Goal: Transaction & Acquisition: Purchase product/service

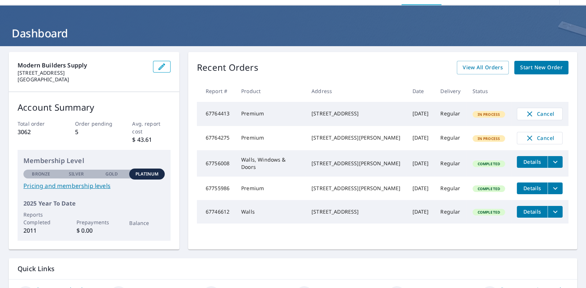
scroll to position [36, 0]
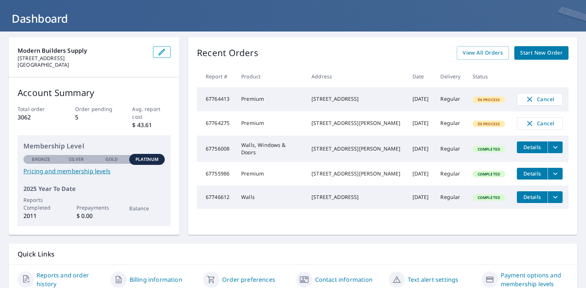
click at [530, 52] on span "Start New Order" at bounding box center [541, 52] width 42 height 9
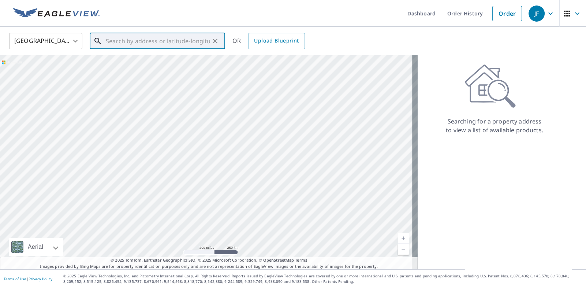
click at [110, 40] on input "text" at bounding box center [158, 41] width 104 height 20
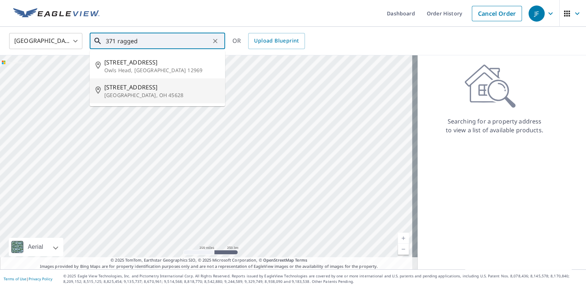
click at [141, 89] on span "[STREET_ADDRESS]" at bounding box center [161, 87] width 115 height 9
type input "[STREET_ADDRESS]"
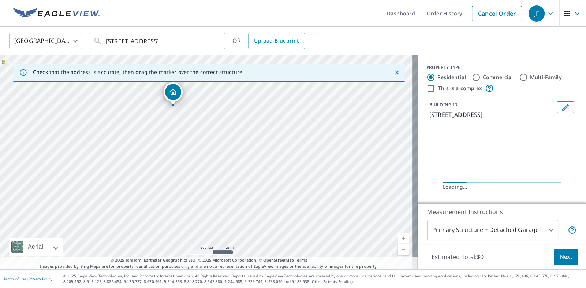
click at [209, 144] on div "[STREET_ADDRESS]" at bounding box center [209, 162] width 418 height 214
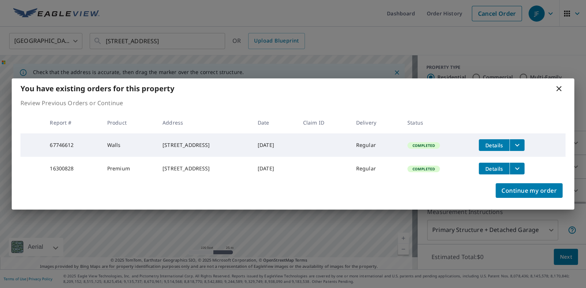
click at [558, 84] on icon at bounding box center [558, 88] width 9 height 9
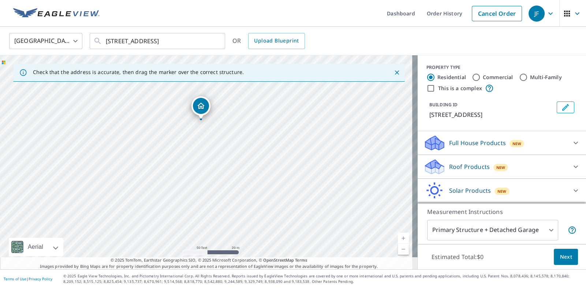
drag, startPoint x: 253, startPoint y: 190, endPoint x: 236, endPoint y: 131, distance: 61.4
click at [236, 136] on div "[STREET_ADDRESS]" at bounding box center [209, 162] width 418 height 214
drag, startPoint x: 216, startPoint y: 139, endPoint x: 242, endPoint y: 195, distance: 61.4
drag, startPoint x: 241, startPoint y: 193, endPoint x: 236, endPoint y: 134, distance: 59.1
click at [236, 139] on div "[STREET_ADDRESS]" at bounding box center [209, 162] width 418 height 214
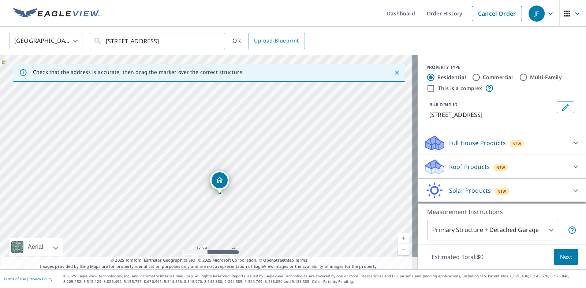
drag, startPoint x: 201, startPoint y: 97, endPoint x: 221, endPoint y: 188, distance: 93.0
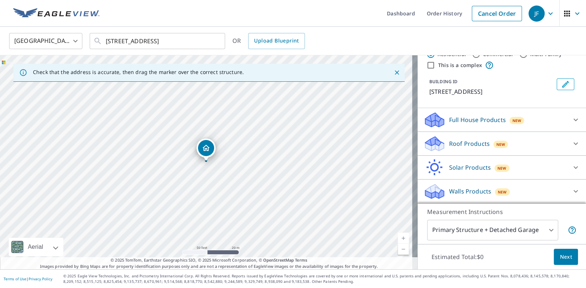
click at [426, 190] on icon at bounding box center [433, 188] width 16 height 9
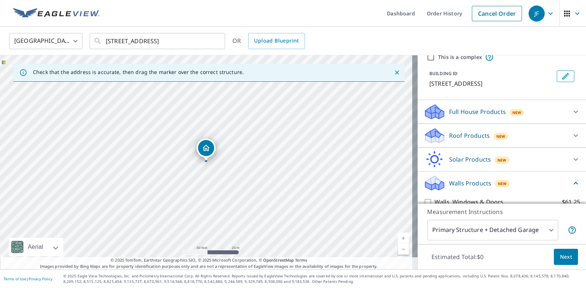
click at [476, 229] on body "JF JF Dashboard Order History Cancel Order JF [GEOGRAPHIC_DATA] [GEOGRAPHIC_DAT…" at bounding box center [293, 144] width 586 height 288
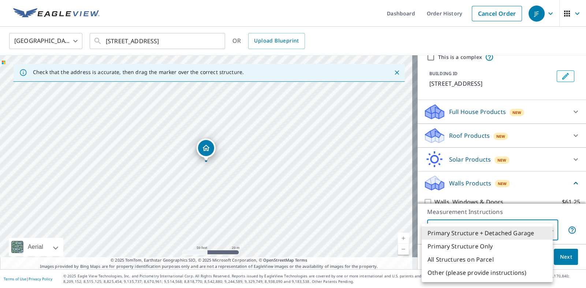
click at [456, 270] on li "Other (please provide instructions)" at bounding box center [487, 272] width 131 height 13
type input "5"
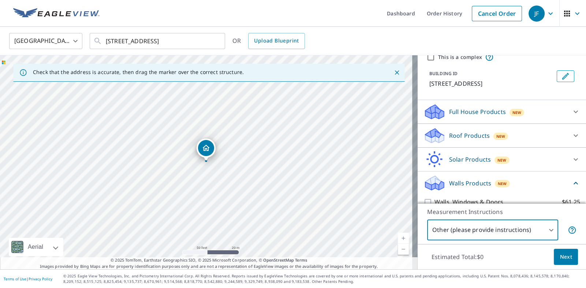
click at [564, 256] on span "Next" at bounding box center [566, 256] width 12 height 9
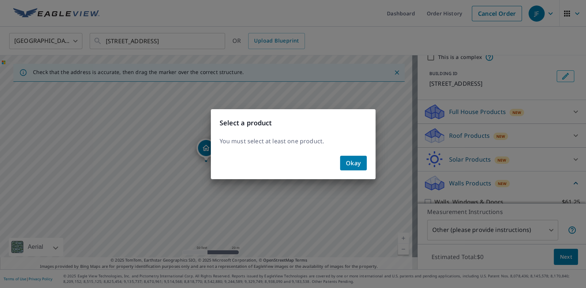
click at [360, 160] on span "Okay" at bounding box center [353, 163] width 15 height 10
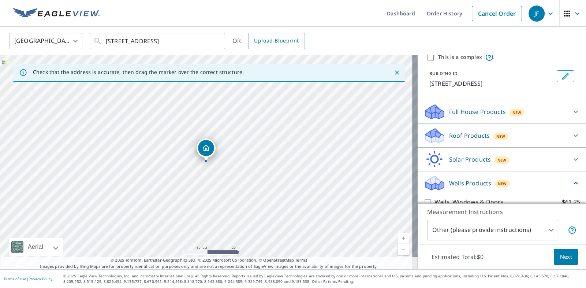
click at [425, 190] on icon at bounding box center [434, 185] width 19 height 9
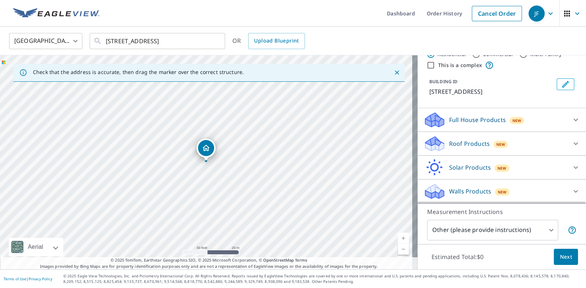
click at [533, 195] on div "Walls Products New" at bounding box center [494, 191] width 143 height 17
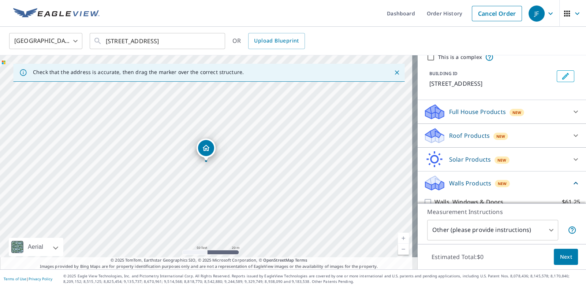
click at [571, 187] on icon at bounding box center [575, 183] width 9 height 9
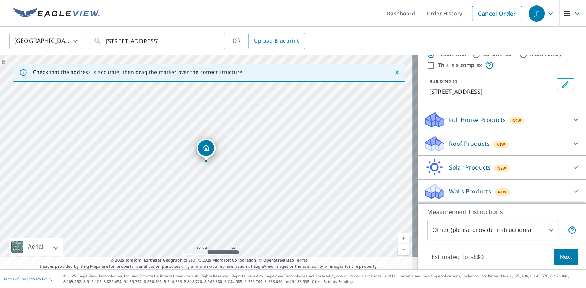
click at [538, 190] on div "Walls Products New" at bounding box center [494, 191] width 143 height 17
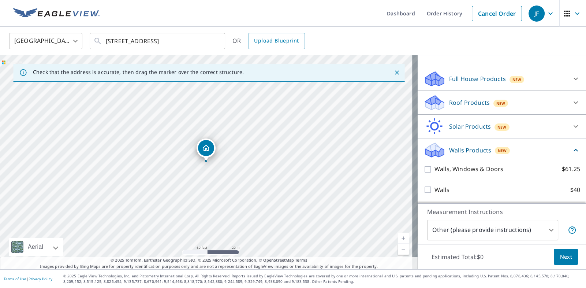
scroll to position [73, 0]
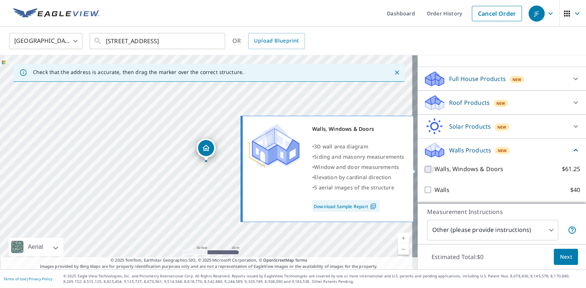
click at [423, 170] on input "Walls, Windows & Doors $61.25" at bounding box center [428, 169] width 11 height 9
checkbox input "true"
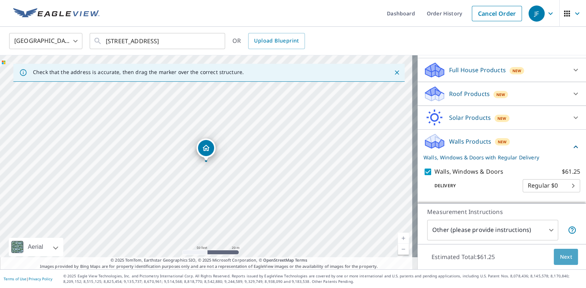
click at [560, 256] on span "Next" at bounding box center [566, 256] width 12 height 9
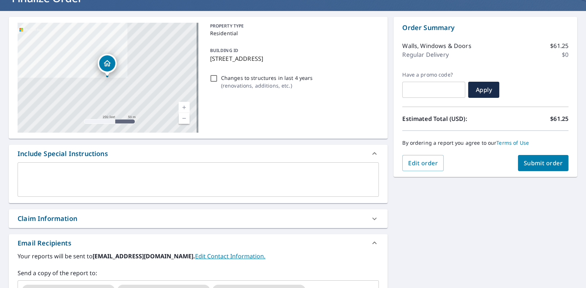
scroll to position [73, 0]
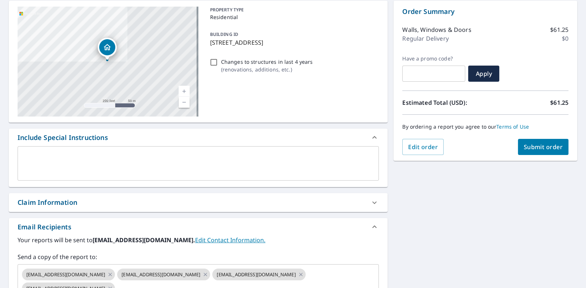
click at [27, 153] on textarea at bounding box center [198, 163] width 351 height 21
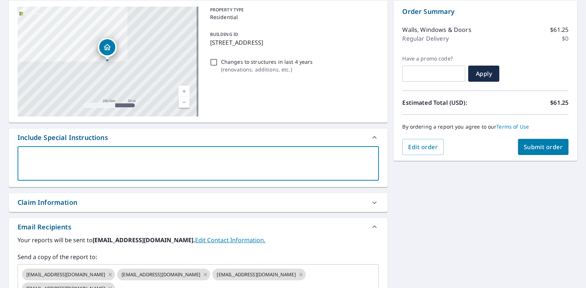
type textarea "s"
type textarea "x"
checkbox input "true"
type textarea "st"
type textarea "x"
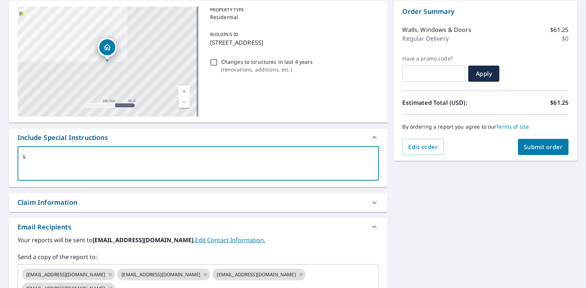
checkbox input "true"
type textarea "str"
type textarea "x"
checkbox input "true"
type textarea "stru"
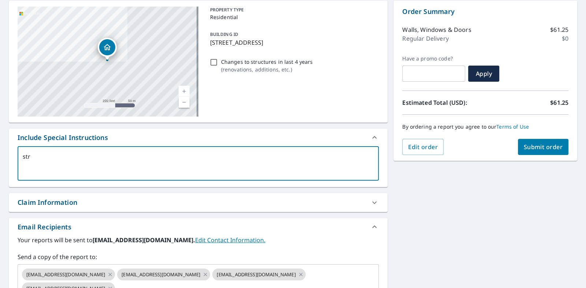
type textarea "x"
checkbox input "true"
type textarea "struc"
type textarea "x"
checkbox input "true"
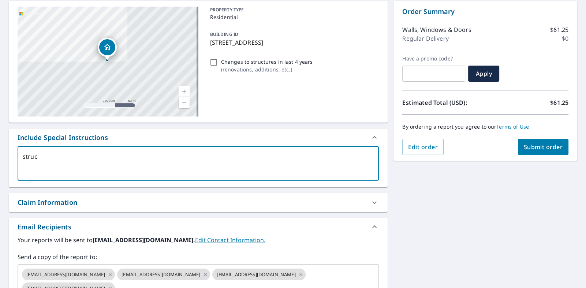
type textarea "struct"
type textarea "x"
checkbox input "true"
type textarea "structu"
type textarea "x"
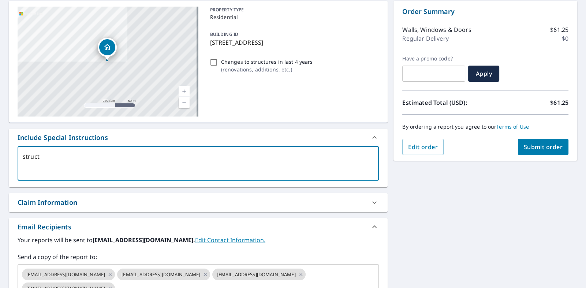
checkbox input "true"
type textarea "structur"
type textarea "x"
checkbox input "true"
type textarea "structure"
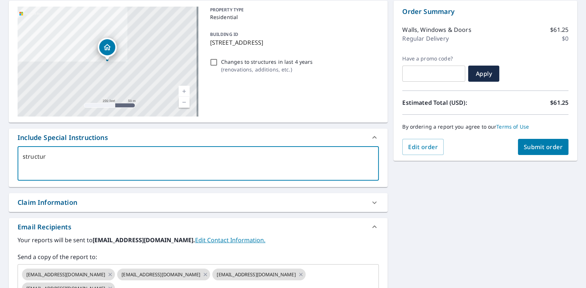
type textarea "x"
checkbox input "true"
type textarea "structure"
type textarea "x"
checkbox input "true"
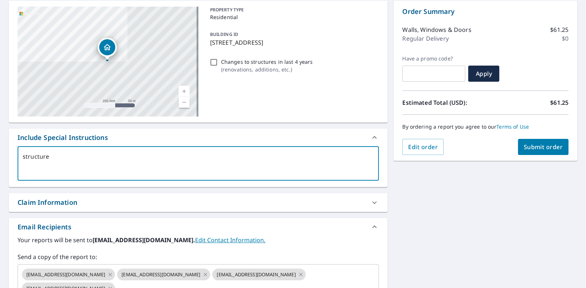
type textarea "structure s"
type textarea "x"
checkbox input "true"
type textarea "structure so"
type textarea "x"
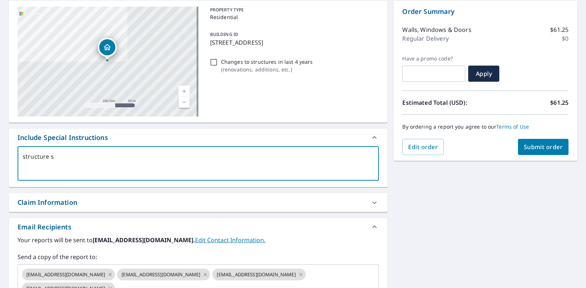
checkbox input "true"
type textarea "structure sou"
type textarea "x"
checkbox input "true"
type textarea "structure sout"
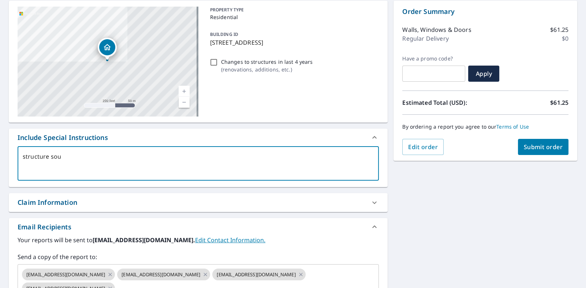
type textarea "x"
checkbox input "true"
type textarea "structure south"
type textarea "x"
checkbox input "true"
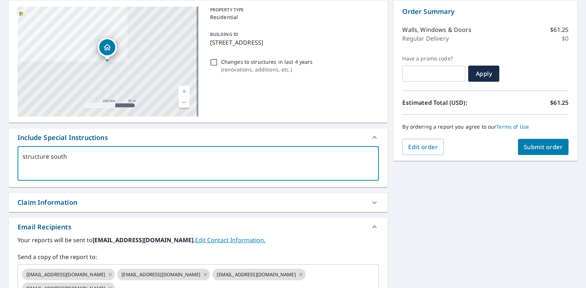
type textarea "structure south"
type textarea "x"
checkbox input "true"
type textarea "structure south o"
type textarea "x"
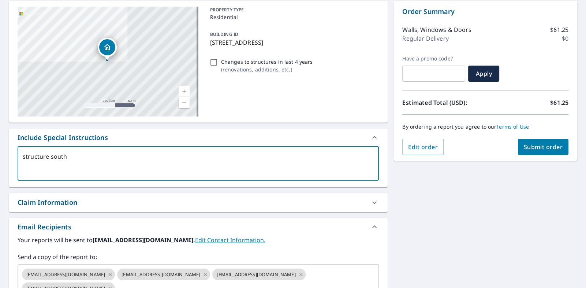
checkbox input "true"
type textarea "structure south of"
type textarea "x"
checkbox input "true"
type textarea "structure south of"
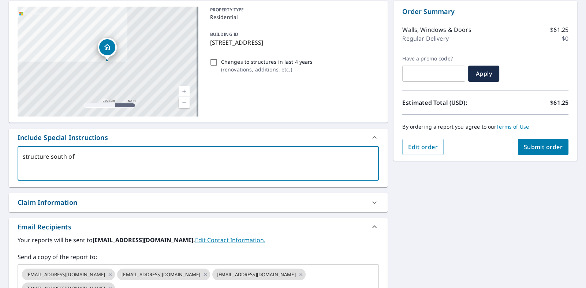
type textarea "x"
checkbox input "true"
type textarea "structure south of m"
type textarea "x"
checkbox input "true"
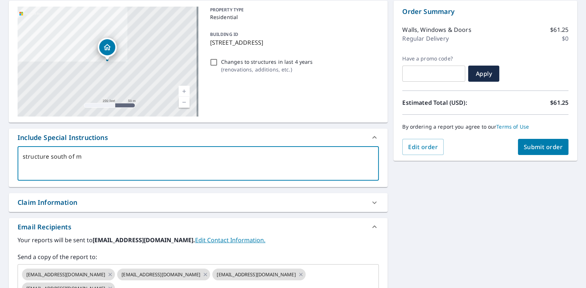
type textarea "structure south of ma"
type textarea "x"
checkbox input "true"
type textarea "structure south of mai"
type textarea "x"
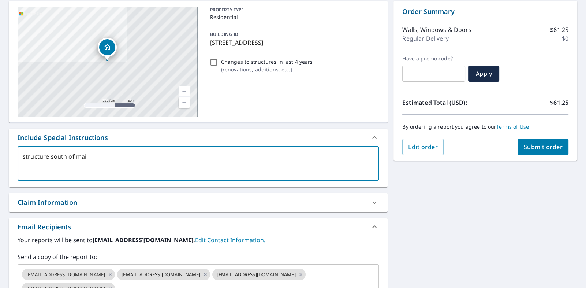
checkbox input "true"
type textarea "structure south of main"
type textarea "x"
checkbox input "true"
type textarea "structure south of main"
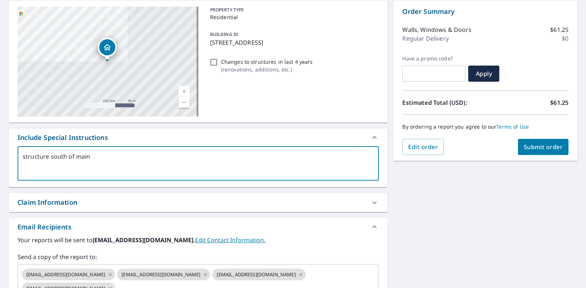
type textarea "x"
checkbox input "true"
type textarea "structure south of main h"
type textarea "x"
checkbox input "true"
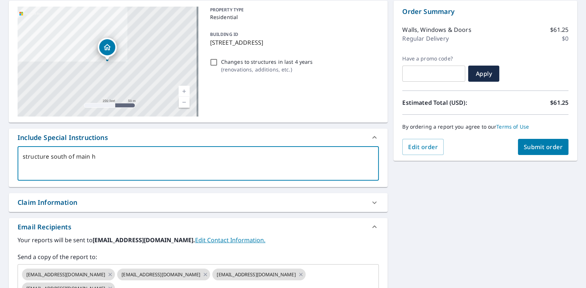
type textarea "structure south of main ho"
type textarea "x"
checkbox input "true"
type textarea "structure south of main hou"
type textarea "x"
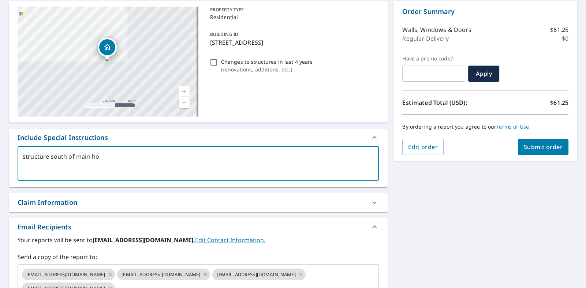
checkbox input "true"
type textarea "structure south of main hous"
type textarea "x"
checkbox input "true"
type textarea "structure south of main house"
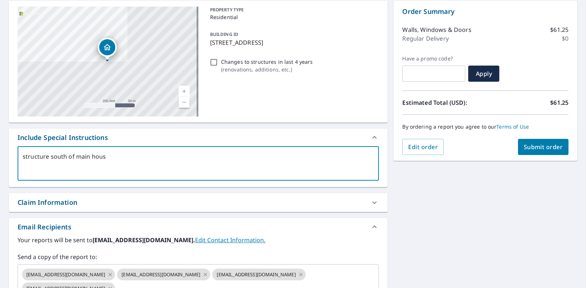
type textarea "x"
checkbox input "true"
type textarea "structure south of main house"
type textarea "x"
checkbox input "true"
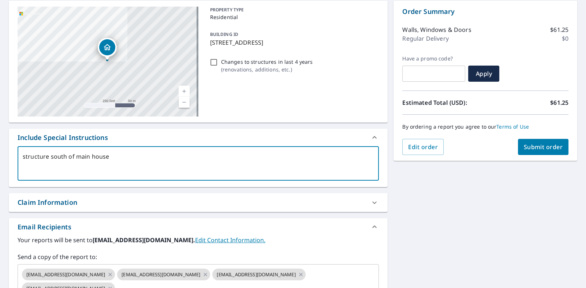
type textarea "structure south of main house."
type textarea "x"
checkbox input "true"
type textarea "structure south of main house."
type textarea "x"
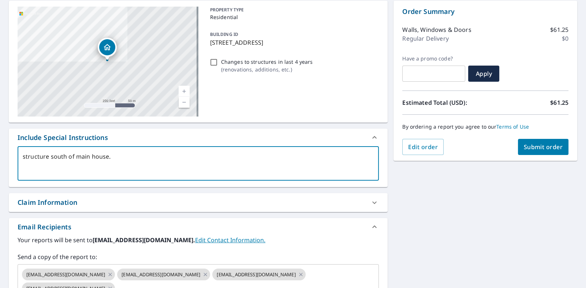
checkbox input "true"
type textarea "structure south of main house. l"
type textarea "x"
checkbox input "true"
type textarea "structure south of main house. la"
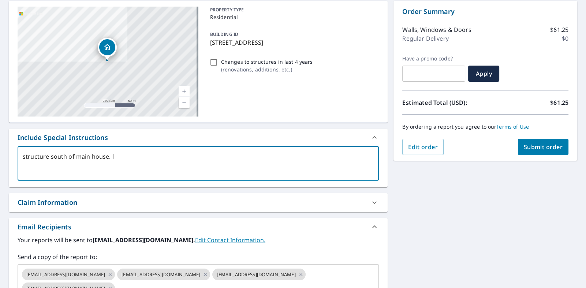
type textarea "x"
checkbox input "true"
type textarea "structure south of main house. lar"
type textarea "x"
checkbox input "true"
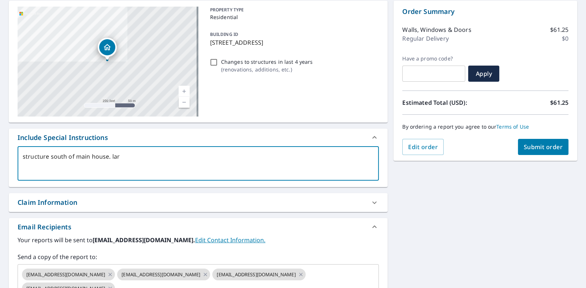
type textarea "structure south of main house. larg"
type textarea "x"
checkbox input "true"
type textarea "structure south of main house. large"
type textarea "x"
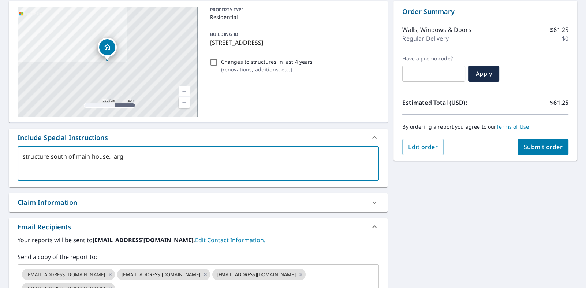
checkbox input "true"
type textarea "structure south of main house. large"
type textarea "x"
checkbox input "true"
type textarea "structure south of main house. large b"
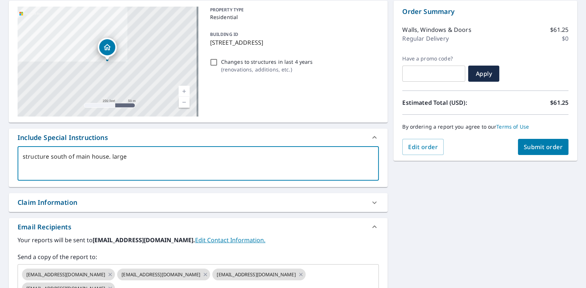
type textarea "x"
checkbox input "true"
type textarea "structure south of main house. large ba"
type textarea "x"
checkbox input "true"
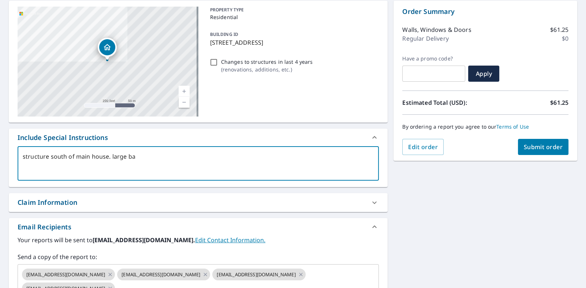
type textarea "structure south of main house. large bar"
type textarea "x"
checkbox input "true"
type textarea "structure south of main house. large barn"
type textarea "x"
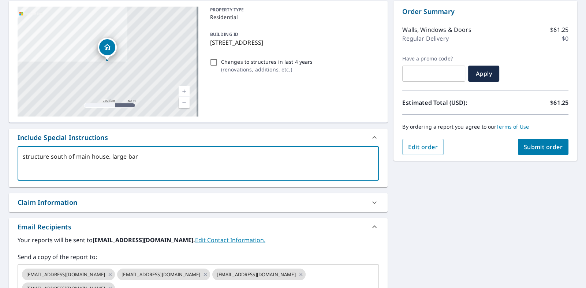
checkbox input "true"
type textarea "structure south of main house. large barn"
type textarea "x"
checkbox input "true"
type textarea "structure south of main house. large barn t"
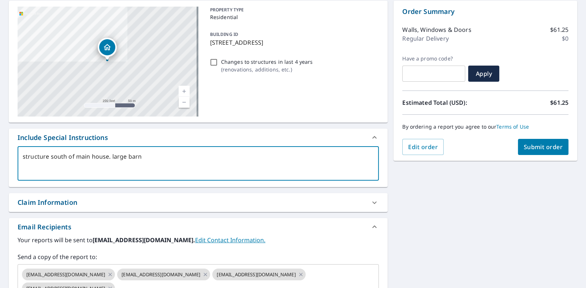
type textarea "x"
checkbox input "true"
type textarea "structure south of main house. large barn th"
type textarea "x"
checkbox input "true"
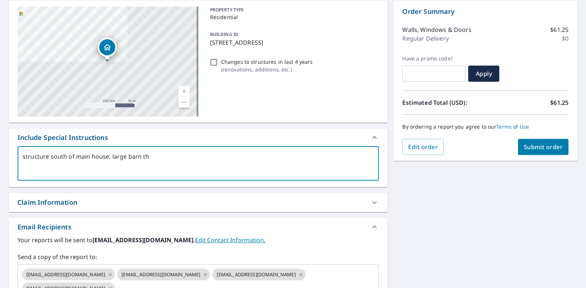
type textarea "structure south of main house. large barn tha"
type textarea "x"
checkbox input "true"
type textarea "structure south of main house. large barn that"
type textarea "x"
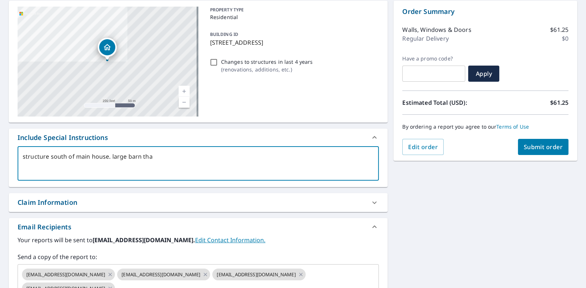
checkbox input "true"
type textarea "structure south of main house. large barn that"
type textarea "x"
checkbox input "true"
type textarea "structure south of main house. large barn that m"
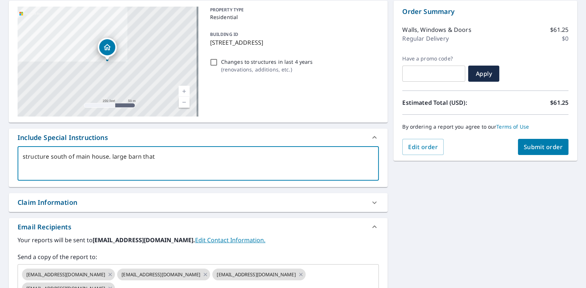
type textarea "x"
checkbox input "true"
type textarea "structure south of main house. large barn that ma"
type textarea "x"
checkbox input "true"
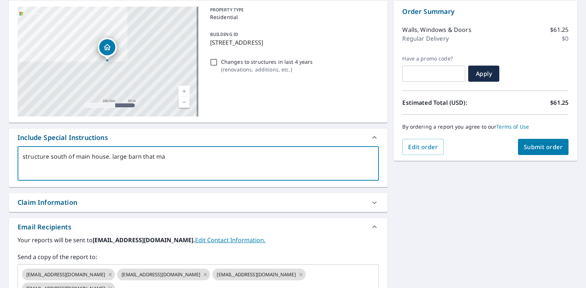
type textarea "structure south of main house. large barn that mar"
type textarea "x"
checkbox input "true"
type textarea "structure south of main house. large barn that mark"
type textarea "x"
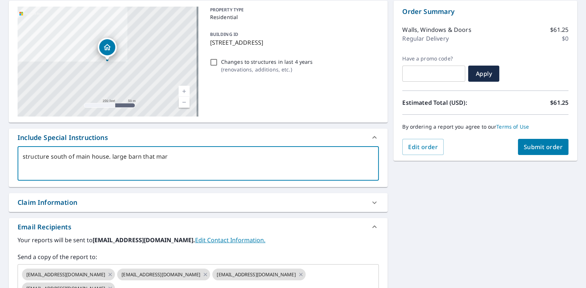
checkbox input "true"
type textarea "structure south of main house. large barn that marke"
type textarea "x"
checkbox input "true"
type textarea "structure south of main house. large barn that marker"
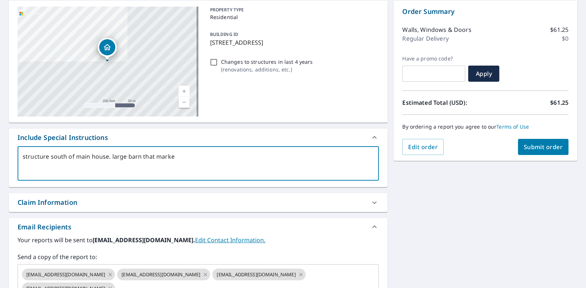
type textarea "x"
checkbox input "true"
type textarea "structure south of main house. large barn that marker"
type textarea "x"
checkbox input "true"
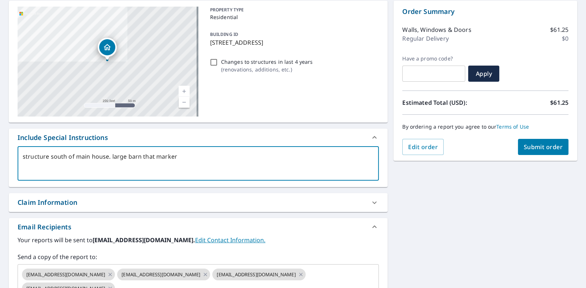
type textarea "structure south of main house. large barn that marker i"
type textarea "x"
checkbox input "true"
type textarea "structure south of main house. large barn that marker is"
type textarea "x"
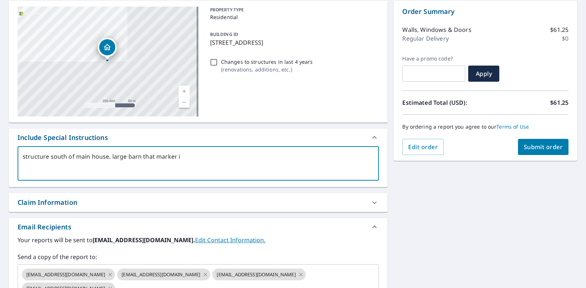
checkbox input "true"
type textarea "structure south of main house. large barn that marker is"
type textarea "x"
checkbox input "true"
type textarea "structure south of main house. large barn that marker is o"
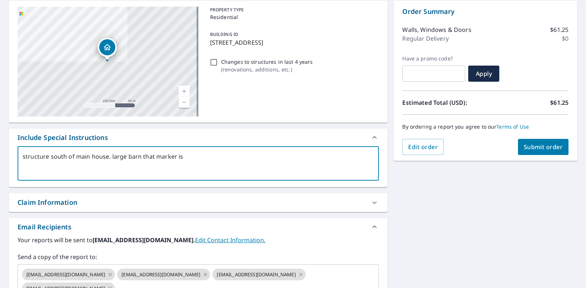
type textarea "x"
checkbox input "true"
type textarea "structure south of main house. large barn that marker is ov"
type textarea "x"
checkbox input "true"
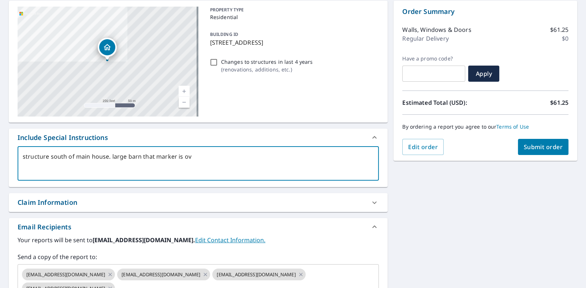
type textarea "structure south of main house. large barn that marker is ove"
type textarea "x"
checkbox input "true"
type textarea "structure south of main house. large barn that marker is over"
type textarea "x"
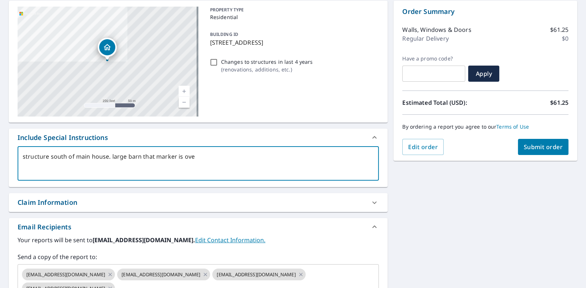
checkbox input "true"
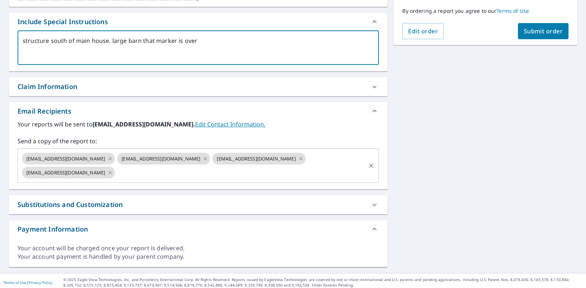
scroll to position [191, 0]
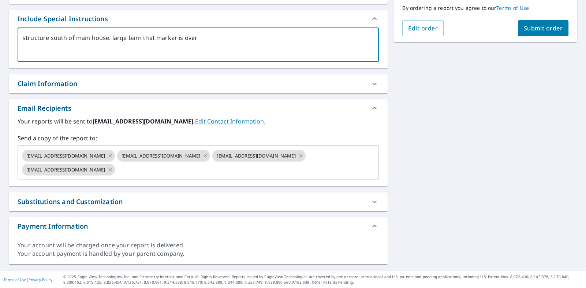
type textarea "structure south of main house. large barn that marker is over"
click at [113, 201] on div "Substitutions and Customization" at bounding box center [70, 202] width 105 height 10
type textarea "x"
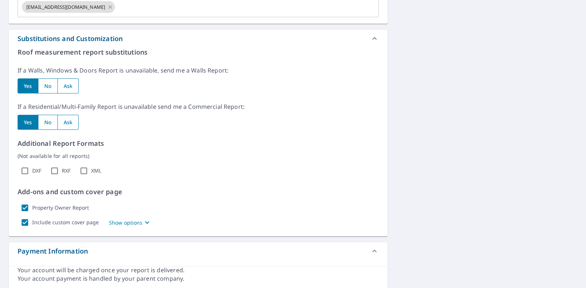
scroll to position [374, 0]
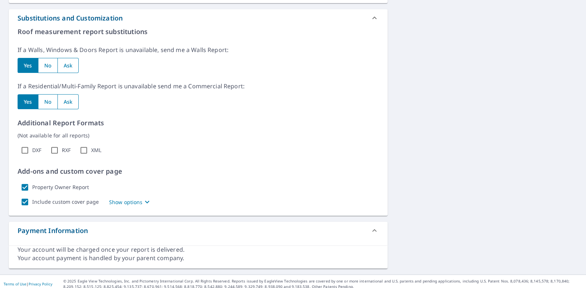
click at [143, 201] on icon "button" at bounding box center [147, 201] width 9 height 9
checkbox input "true"
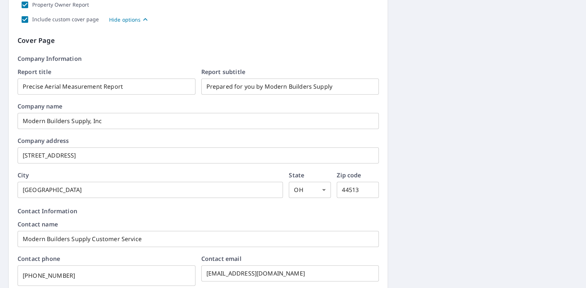
scroll to position [557, 0]
click at [336, 86] on input "Prepared for you by Modern Builders Supply" at bounding box center [290, 85] width 178 height 20
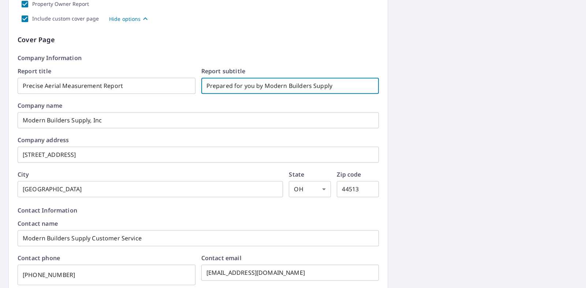
type textarea "x"
checkbox input "true"
type input "Prepared for you by Modern Builders Suppl"
type textarea "x"
checkbox input "true"
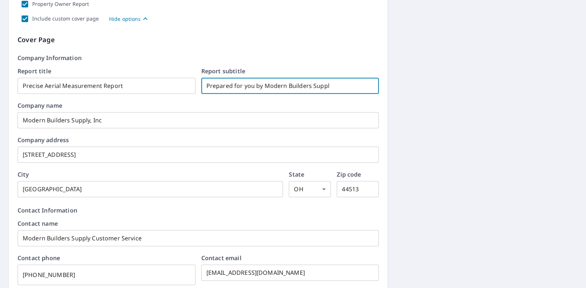
type input "Prepared for you by Modern Builders Supp"
type textarea "x"
checkbox input "true"
click at [113, 121] on input "Modern Builders Supply," at bounding box center [198, 120] width 361 height 20
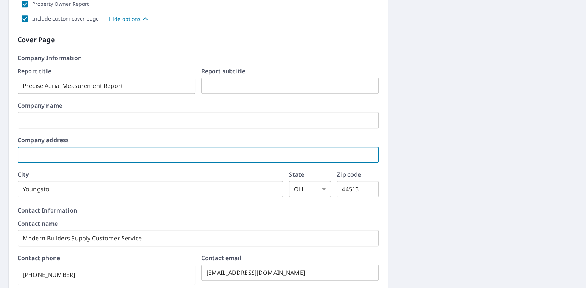
click at [97, 192] on input "Youngsto" at bounding box center [150, 189] width 265 height 20
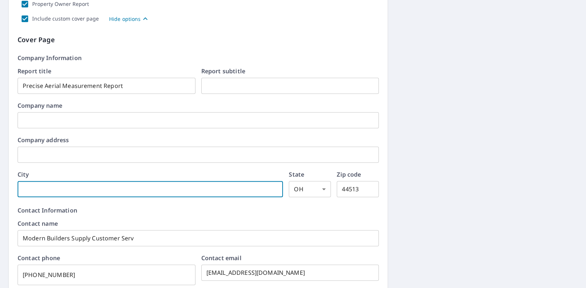
click at [155, 238] on input "Modern Builders Supply Customer Serv" at bounding box center [198, 238] width 361 height 20
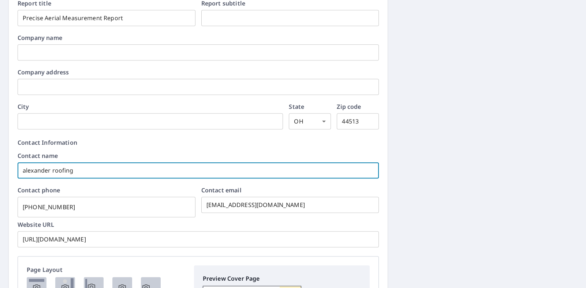
scroll to position [631, 0]
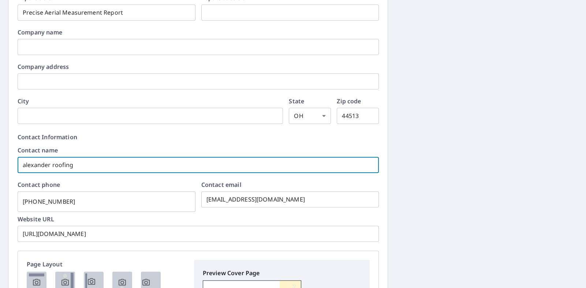
click at [359, 115] on input "44513" at bounding box center [358, 115] width 42 height 20
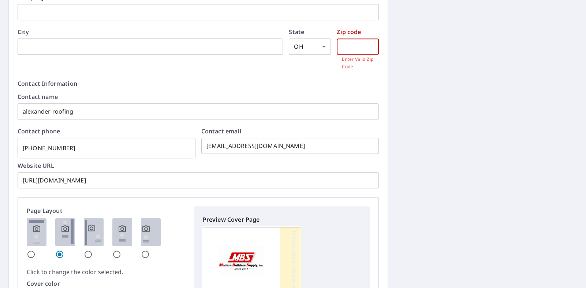
scroll to position [704, 0]
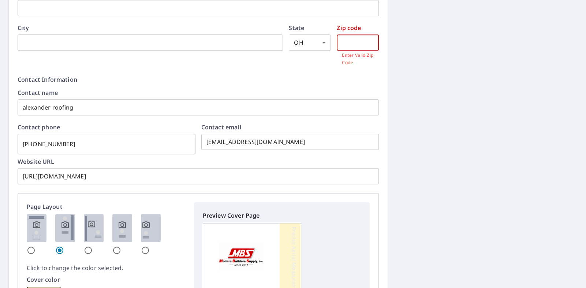
click at [113, 144] on input "[PHONE_NUMBER]" at bounding box center [107, 144] width 178 height 20
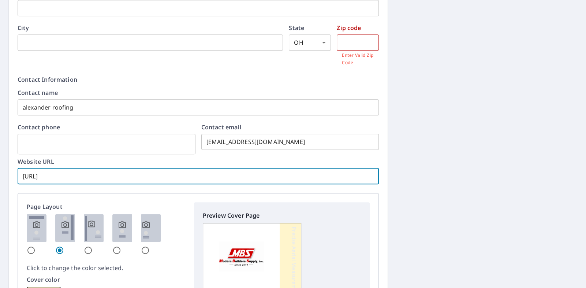
click at [160, 177] on input "[URL]" at bounding box center [198, 176] width 361 height 20
click at [316, 141] on input "info@modernbuilderssupply.c" at bounding box center [290, 141] width 178 height 20
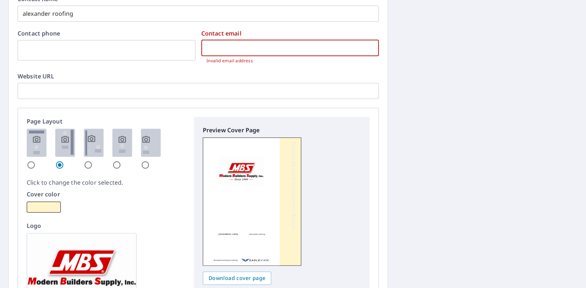
scroll to position [814, 0]
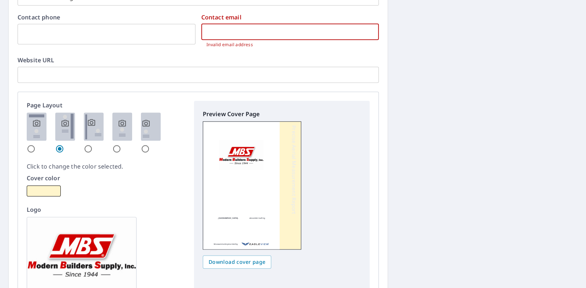
click at [29, 148] on input "radio" at bounding box center [31, 148] width 9 height 9
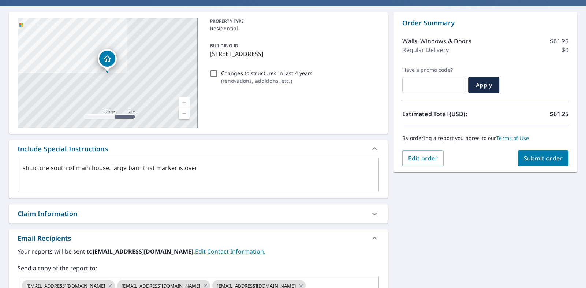
scroll to position [8, 0]
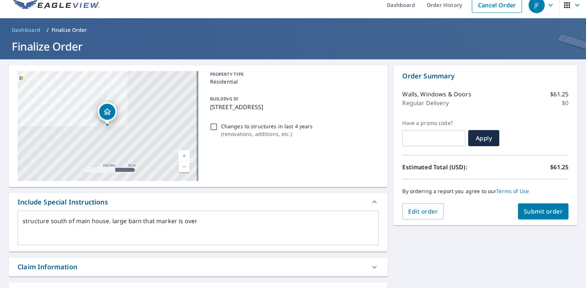
click at [532, 209] on span "Submit order" at bounding box center [543, 211] width 39 height 8
